Goal: Transaction & Acquisition: Purchase product/service

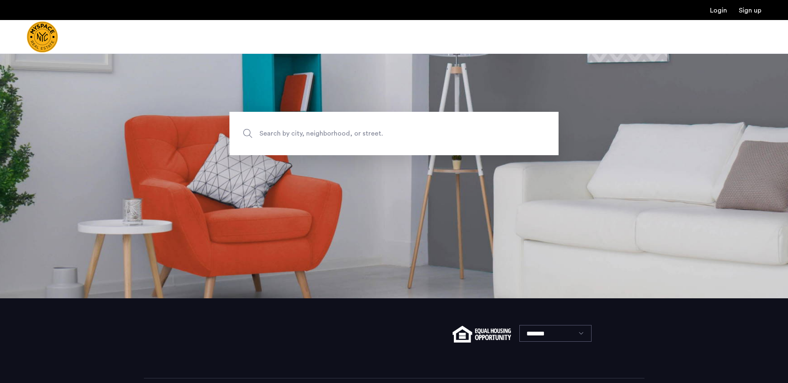
scroll to position [121, 0]
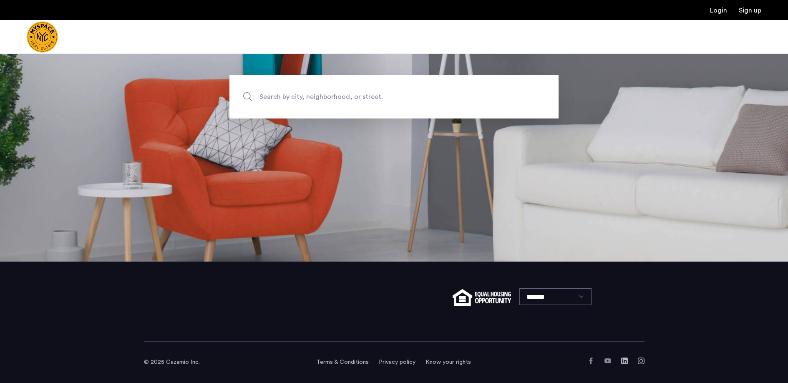
click at [358, 100] on span "Search by city, neighborhood, or street." at bounding box center [374, 96] width 230 height 11
click at [358, 100] on input "Search by city, neighborhood, or street." at bounding box center [393, 96] width 329 height 43
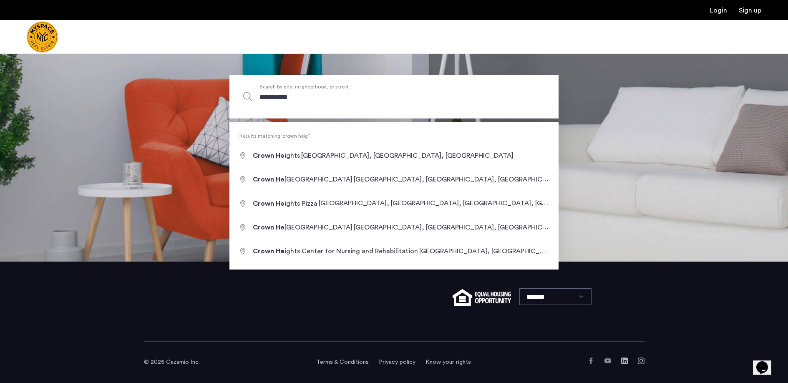
scroll to position [0, 0]
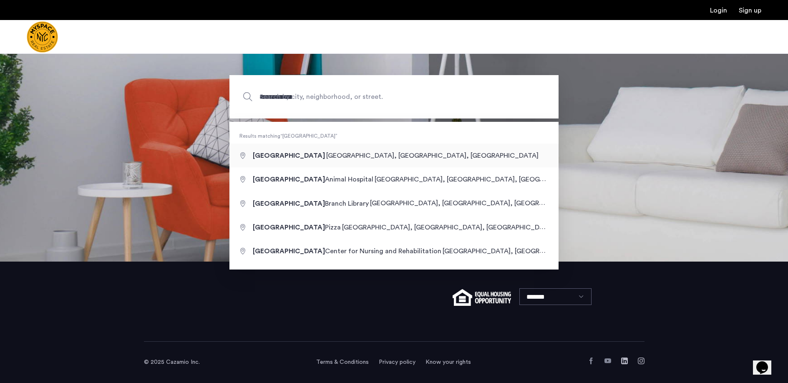
type input "**********"
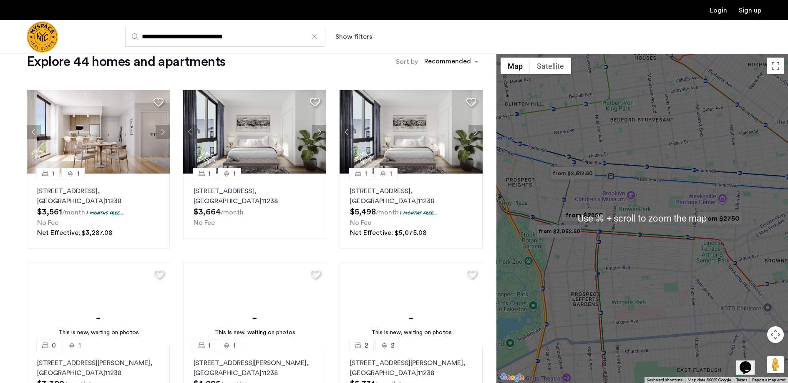
scroll to position [15, 0]
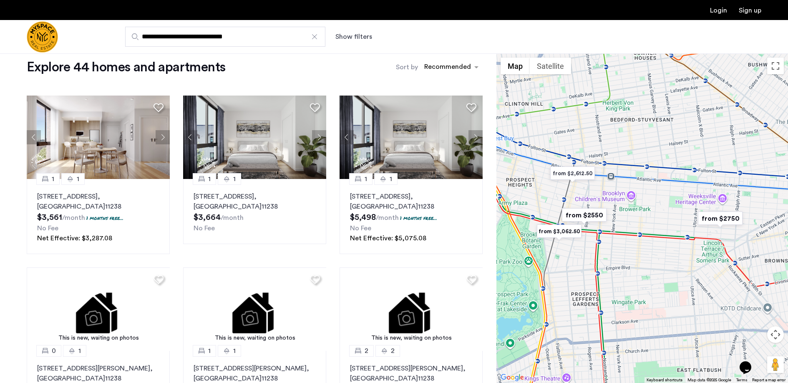
click at [610, 222] on div at bounding box center [641, 217] width 291 height 329
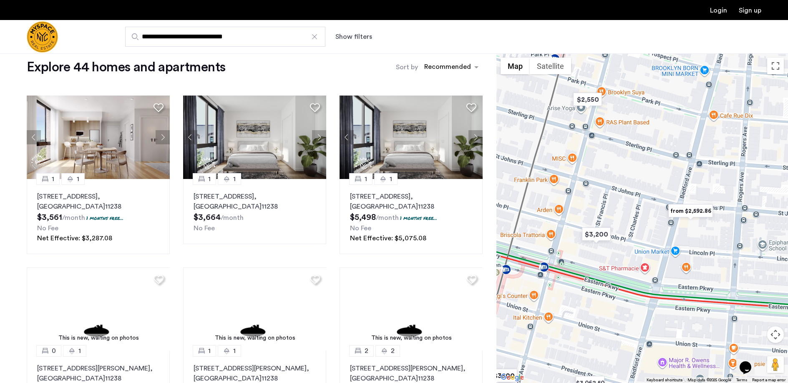
drag, startPoint x: 562, startPoint y: 207, endPoint x: 601, endPoint y: 200, distance: 39.4
click at [601, 199] on div at bounding box center [641, 217] width 291 height 329
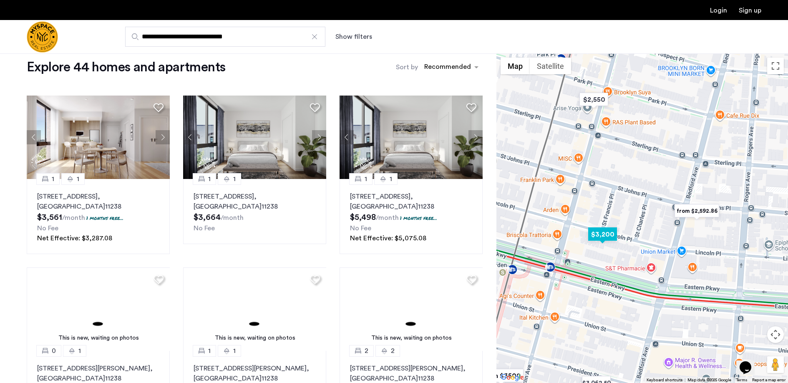
click at [601, 235] on img "$3,200" at bounding box center [601, 234] width 35 height 19
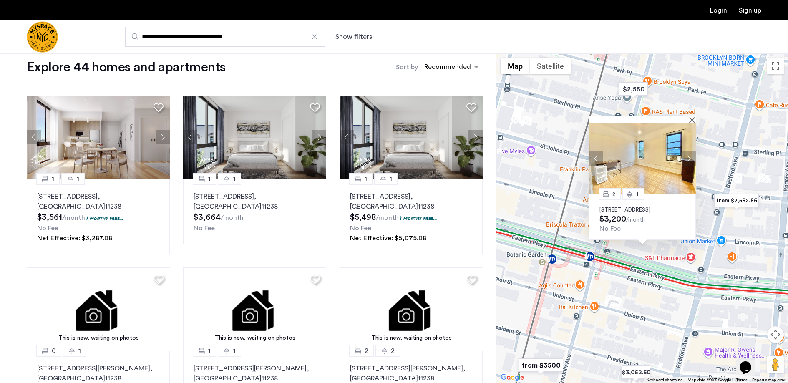
click at [687, 167] on img at bounding box center [642, 158] width 107 height 71
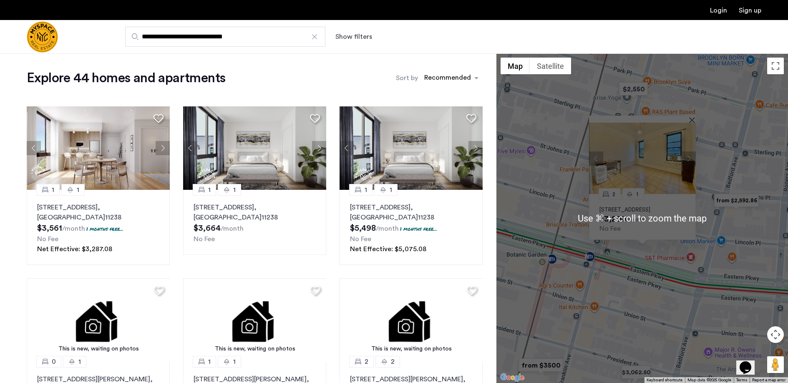
click at [575, 222] on div "2 1 600 Lincoln Pl, Unit 3D, Brooklyn, NY 11216 $3,200 /month No Fee" at bounding box center [641, 217] width 291 height 329
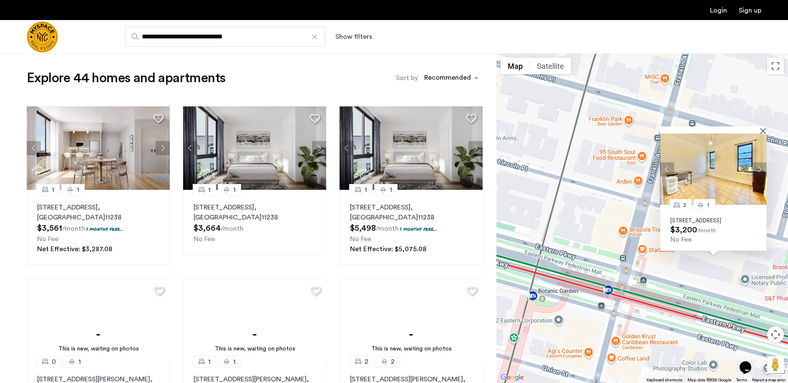
click at [604, 180] on div "2 1 600 Lincoln Pl, Unit 3D, Brooklyn, NY 11216 $3,200 /month No Fee" at bounding box center [641, 217] width 291 height 329
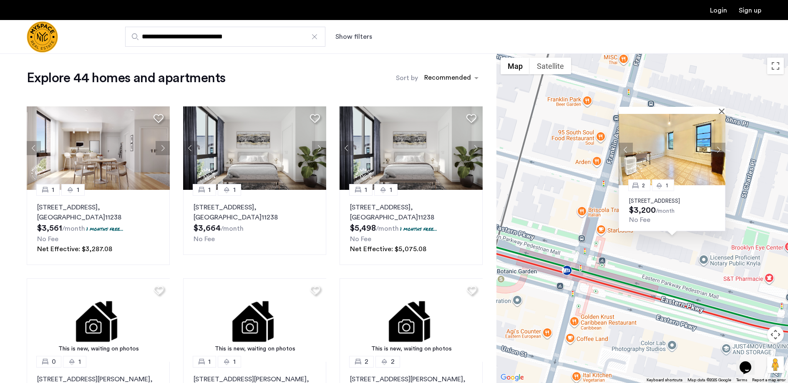
drag, startPoint x: 567, startPoint y: 191, endPoint x: 552, endPoint y: 185, distance: 16.3
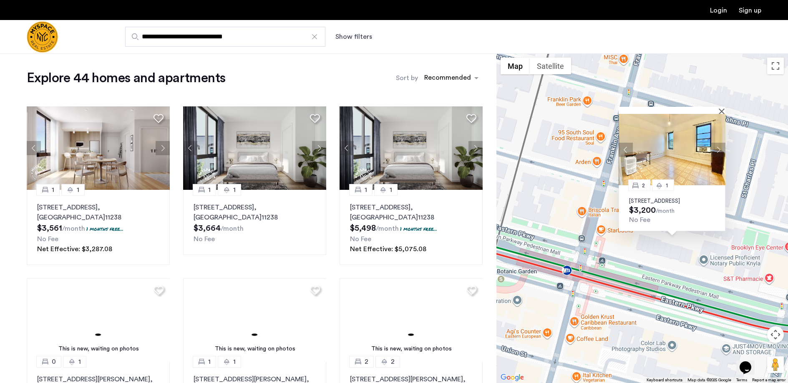
click at [552, 185] on div "2 1 600 Lincoln Pl, Unit 3D, Brooklyn, NY 11216 $3,200 /month No Fee" at bounding box center [641, 217] width 291 height 329
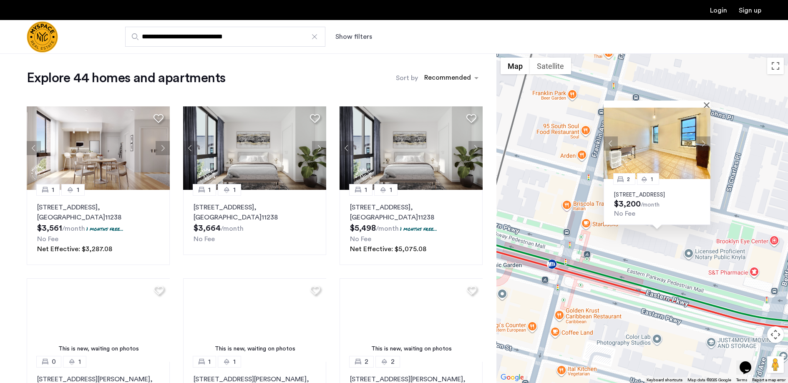
click at [705, 100] on div at bounding box center [656, 103] width 107 height 7
click at [707, 102] on button "Close" at bounding box center [708, 105] width 6 height 6
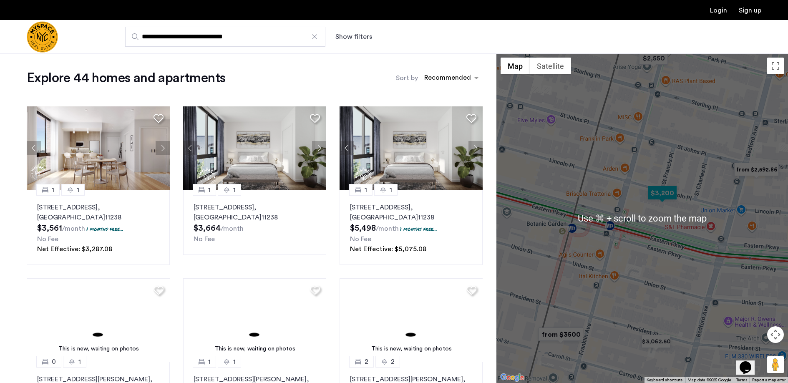
scroll to position [0, 0]
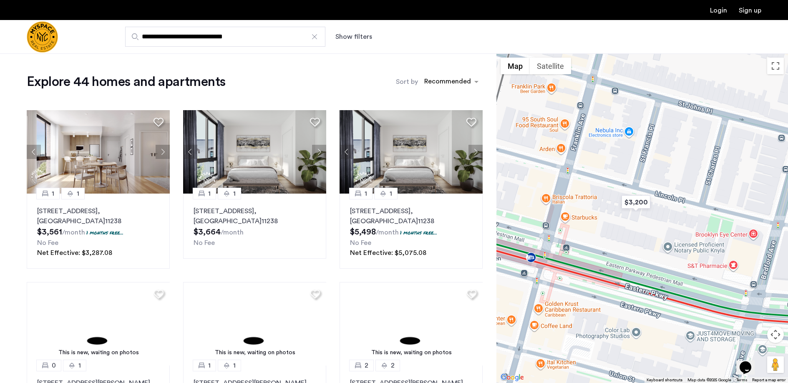
drag, startPoint x: 685, startPoint y: 197, endPoint x: 666, endPoint y: 204, distance: 20.4
click at [666, 204] on div at bounding box center [641, 217] width 291 height 329
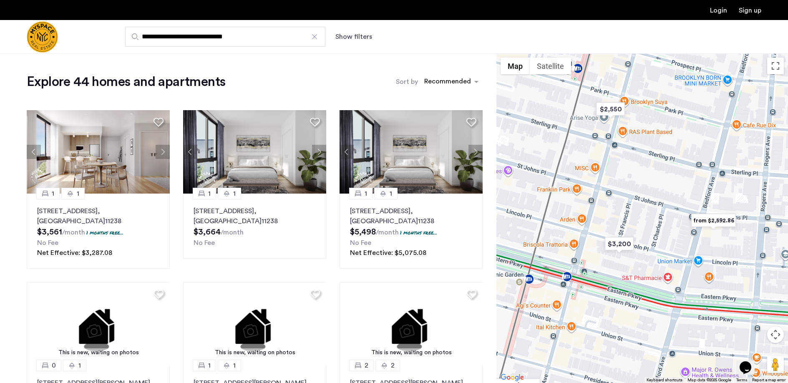
drag, startPoint x: 694, startPoint y: 176, endPoint x: 655, endPoint y: 226, distance: 63.5
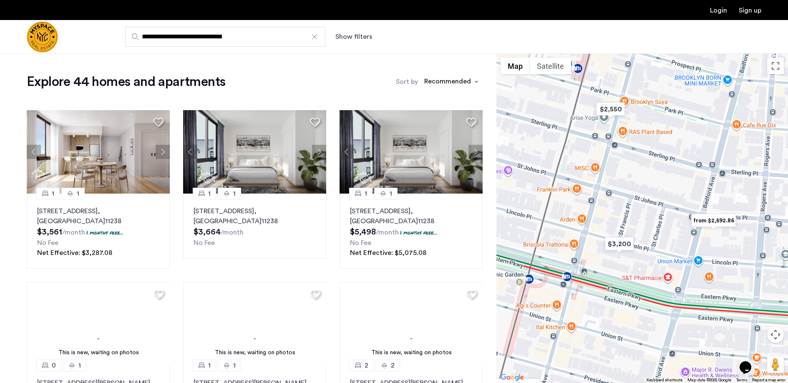
click at [657, 230] on div at bounding box center [641, 217] width 291 height 329
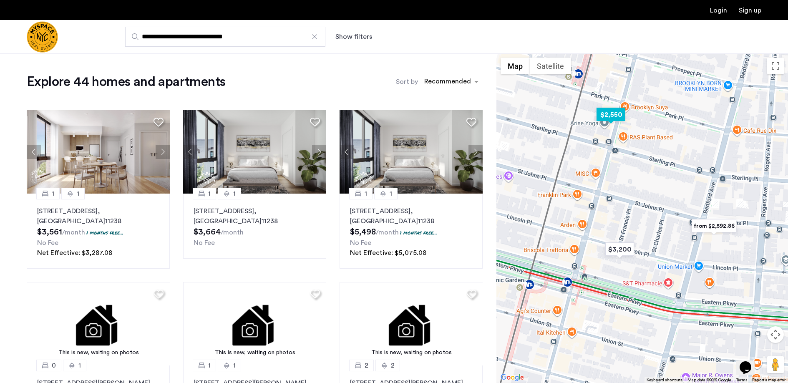
click at [617, 116] on img "$2,550" at bounding box center [610, 114] width 35 height 19
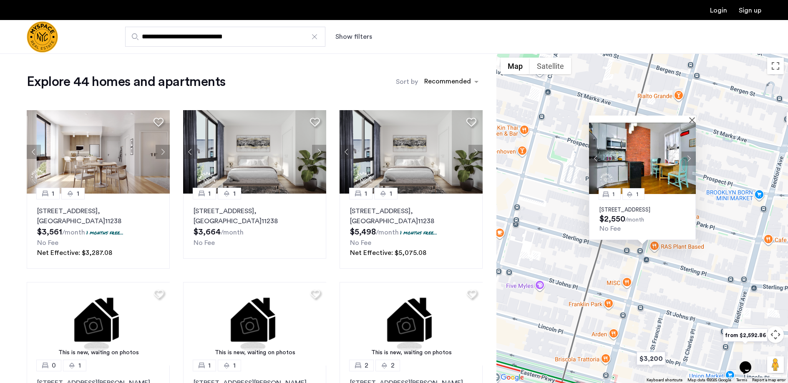
click at [722, 196] on div "1 1 728 Franklin Ave, Unit 4B, Brooklyn, NY 11238 $2,550 /month No Fee" at bounding box center [641, 217] width 291 height 329
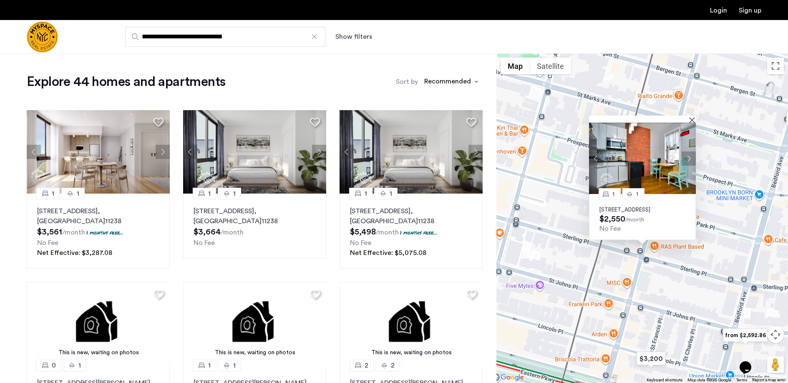
click at [632, 207] on p "728 Franklin Ave, Unit 4B, Brooklyn, NY 11238" at bounding box center [642, 209] width 86 height 7
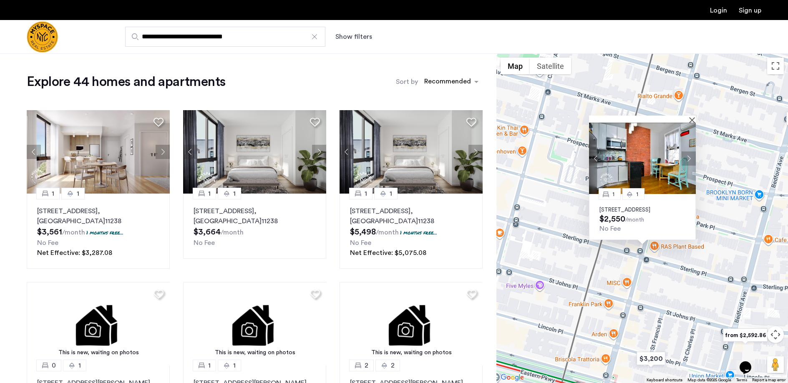
click at [567, 209] on div "1 1 728 Franklin Ave, Unit 4B, Brooklyn, NY 11238 $2,550 /month No Fee" at bounding box center [641, 217] width 291 height 329
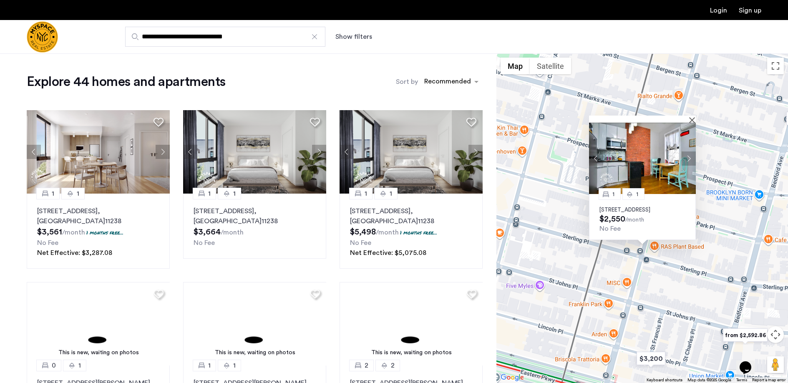
click at [694, 123] on img at bounding box center [642, 158] width 107 height 71
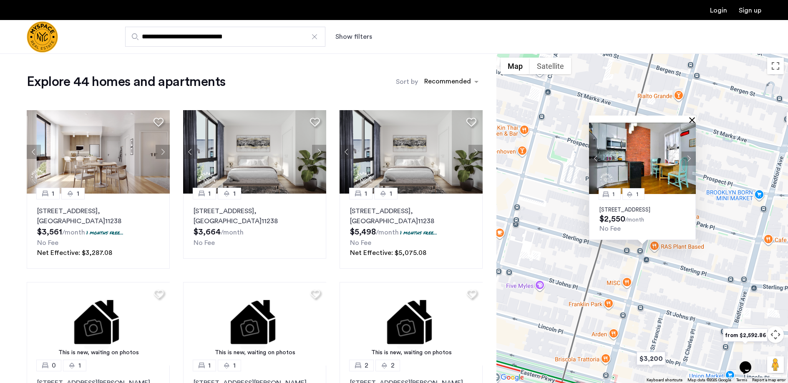
click at [692, 117] on button "Close" at bounding box center [693, 120] width 6 height 6
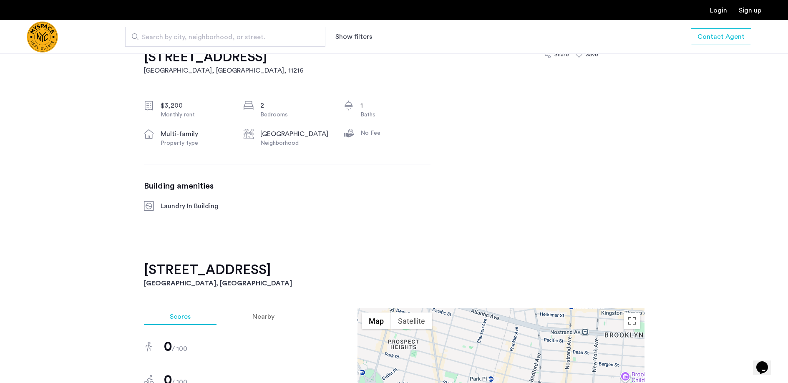
scroll to position [71, 0]
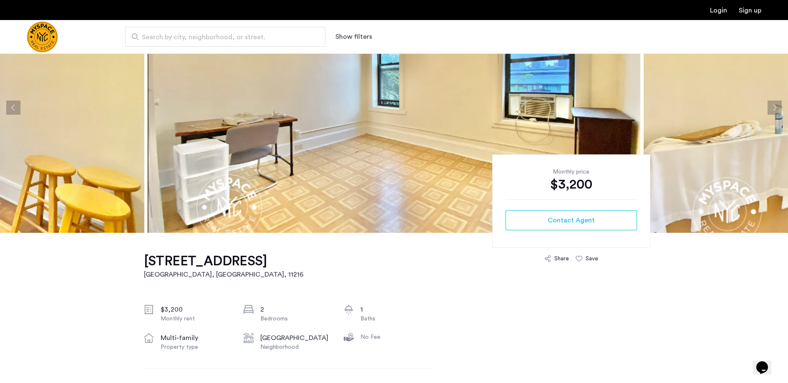
click at [775, 112] on button "Next apartment" at bounding box center [774, 107] width 14 height 14
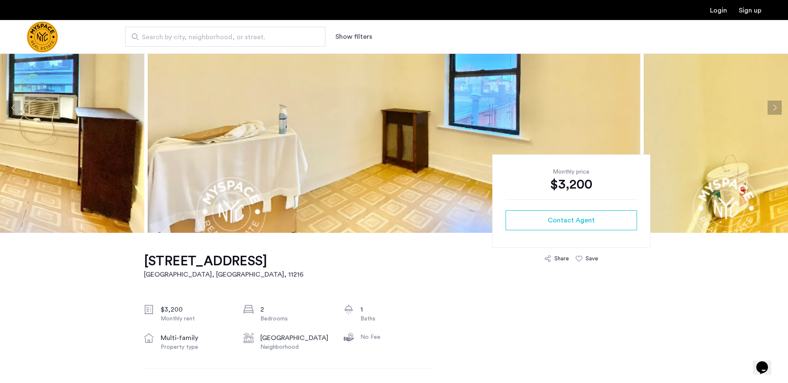
click at [775, 110] on button "Next apartment" at bounding box center [774, 107] width 14 height 14
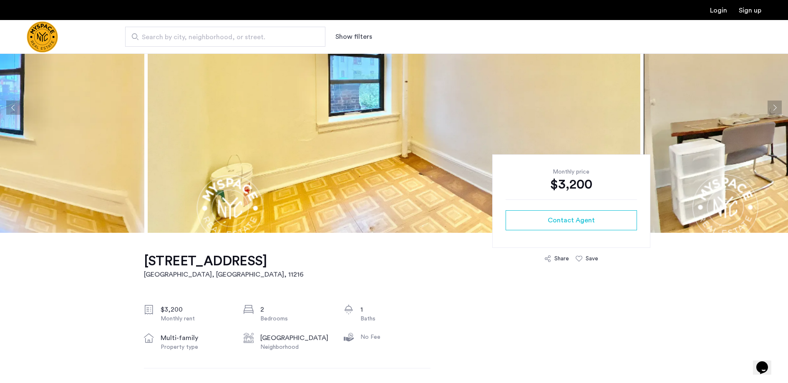
click at [775, 110] on button "Next apartment" at bounding box center [774, 107] width 14 height 14
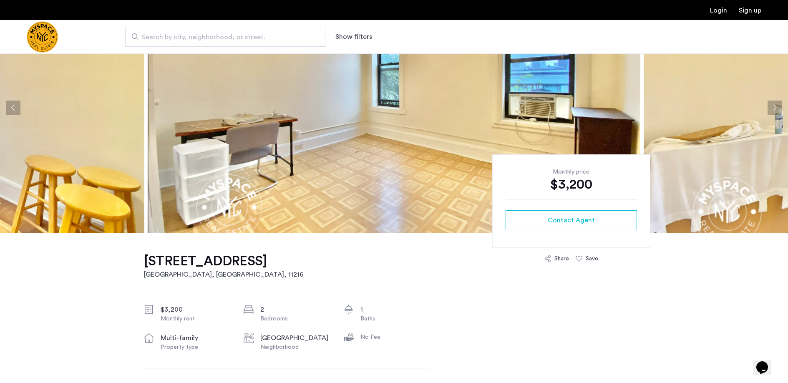
click at [775, 110] on button "Next apartment" at bounding box center [774, 107] width 14 height 14
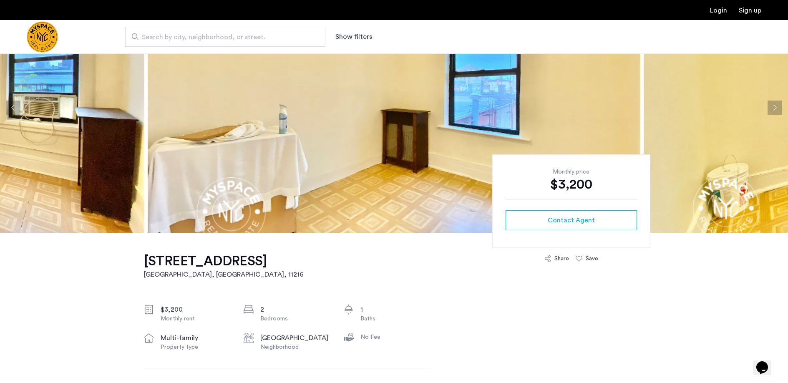
click at [775, 110] on button "Next apartment" at bounding box center [774, 107] width 14 height 14
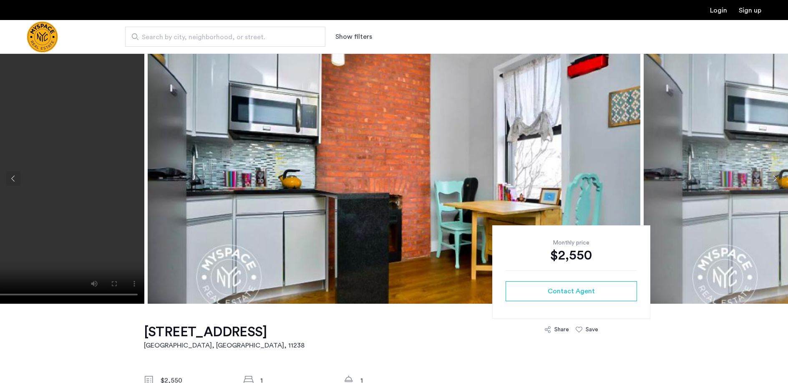
click at [771, 179] on button "Next apartment" at bounding box center [774, 178] width 14 height 14
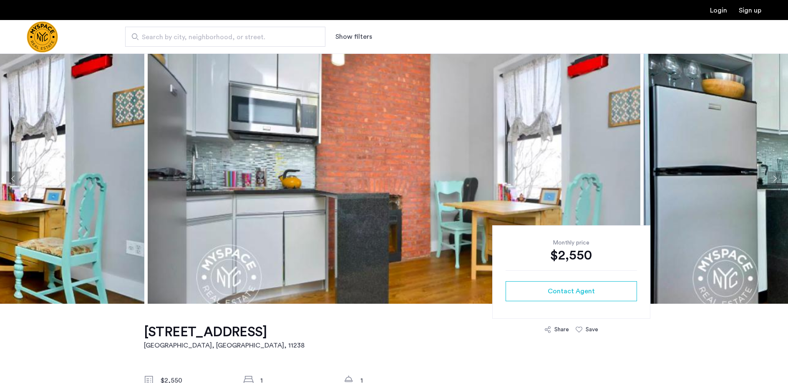
click at [771, 179] on button "Next apartment" at bounding box center [774, 178] width 14 height 14
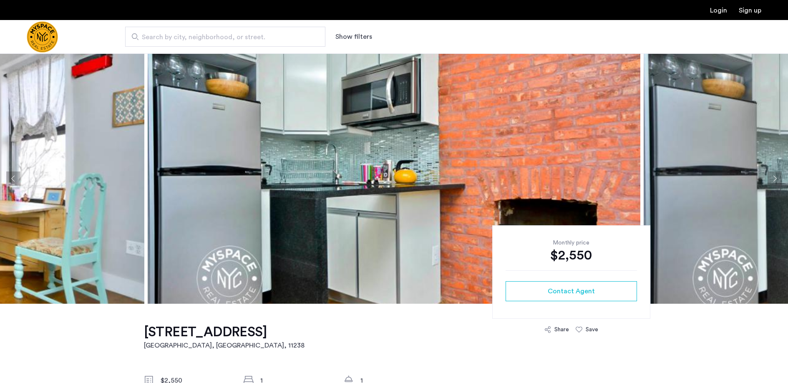
click at [771, 179] on button "Next apartment" at bounding box center [774, 178] width 14 height 14
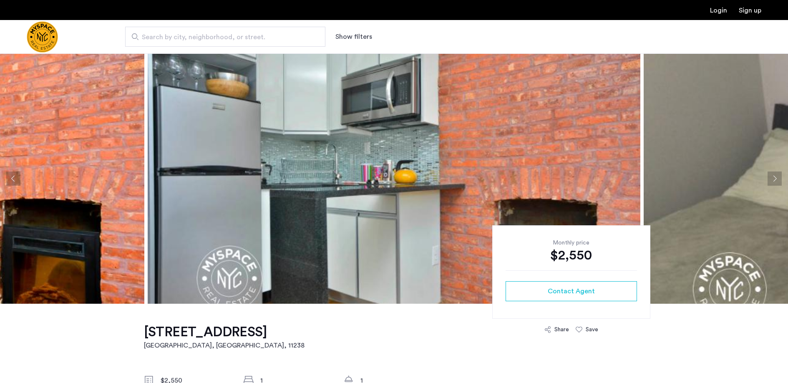
click at [771, 179] on button "Next apartment" at bounding box center [774, 178] width 14 height 14
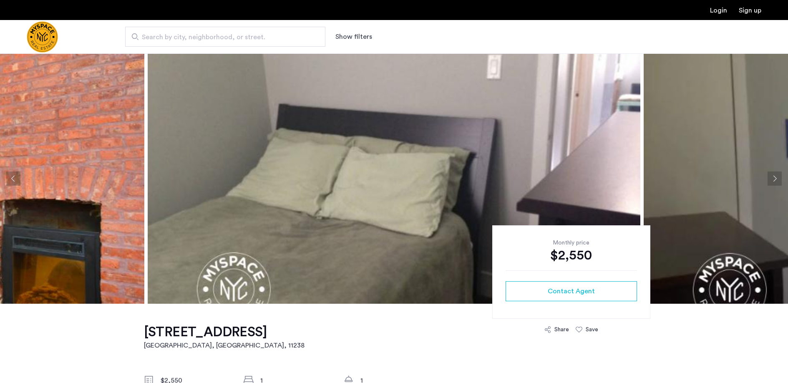
click at [771, 179] on button "Next apartment" at bounding box center [774, 178] width 14 height 14
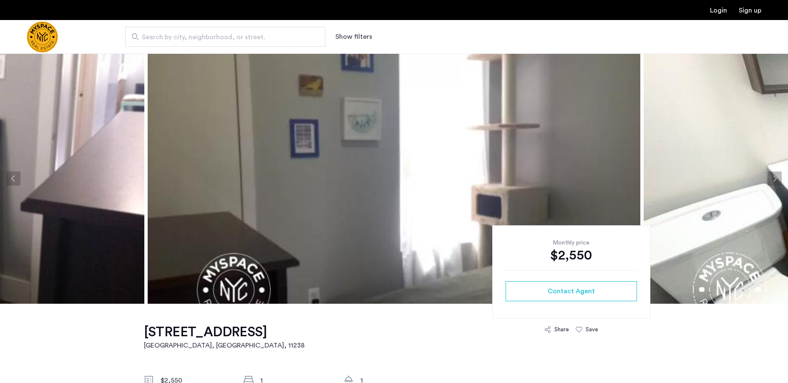
click at [771, 179] on button "Next apartment" at bounding box center [774, 178] width 14 height 14
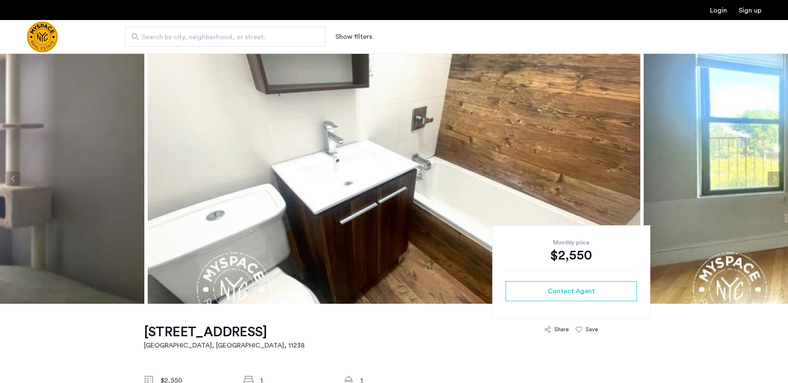
click at [771, 179] on button "Next apartment" at bounding box center [774, 178] width 14 height 14
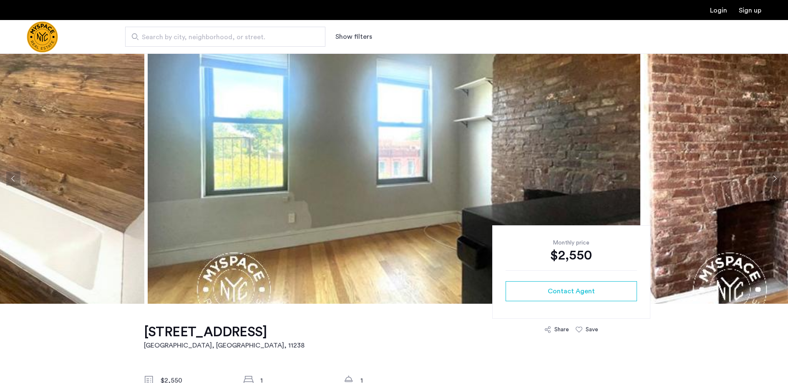
click at [771, 179] on button "Next apartment" at bounding box center [774, 178] width 14 height 14
